Goal: Navigation & Orientation: Find specific page/section

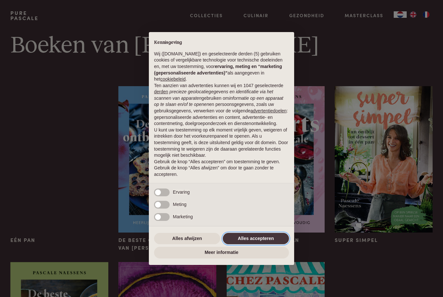
click at [271, 238] on button "Alles accepteren" at bounding box center [256, 239] width 66 height 12
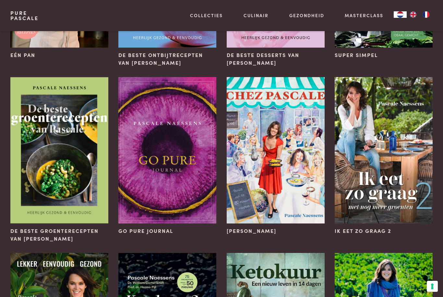
scroll to position [187, 0]
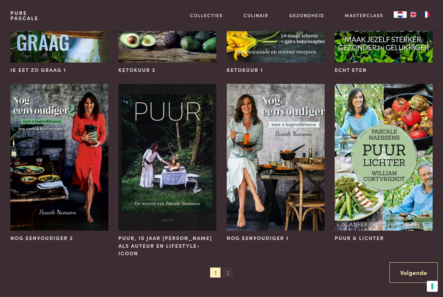
click at [223, 275] on span "2" at bounding box center [227, 273] width 10 height 10
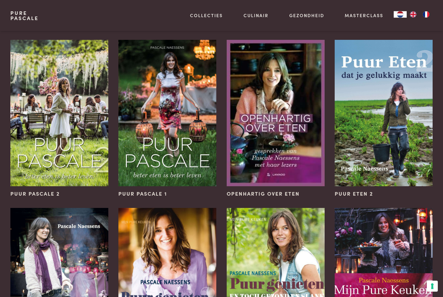
scroll to position [46, 0]
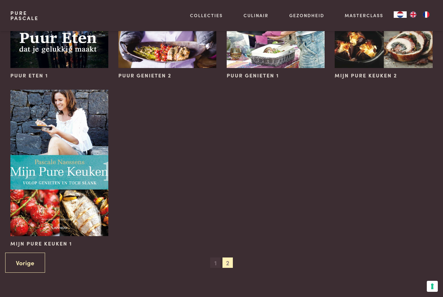
click at [214, 266] on span "1" at bounding box center [215, 263] width 10 height 10
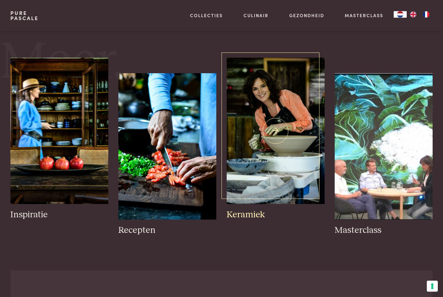
scroll to position [797, 0]
click at [288, 194] on img at bounding box center [275, 131] width 98 height 146
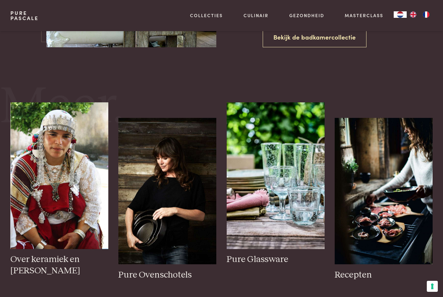
scroll to position [1112, 0]
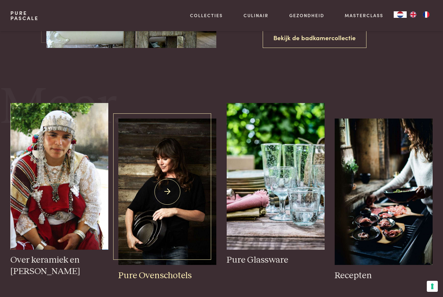
click at [186, 208] on img at bounding box center [167, 192] width 98 height 146
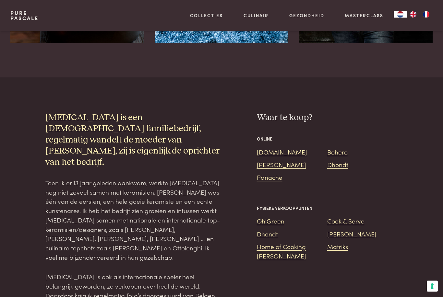
scroll to position [547, 0]
click at [286, 163] on link "De Bijenkorf" at bounding box center [281, 164] width 49 height 9
